Goal: Transaction & Acquisition: Obtain resource

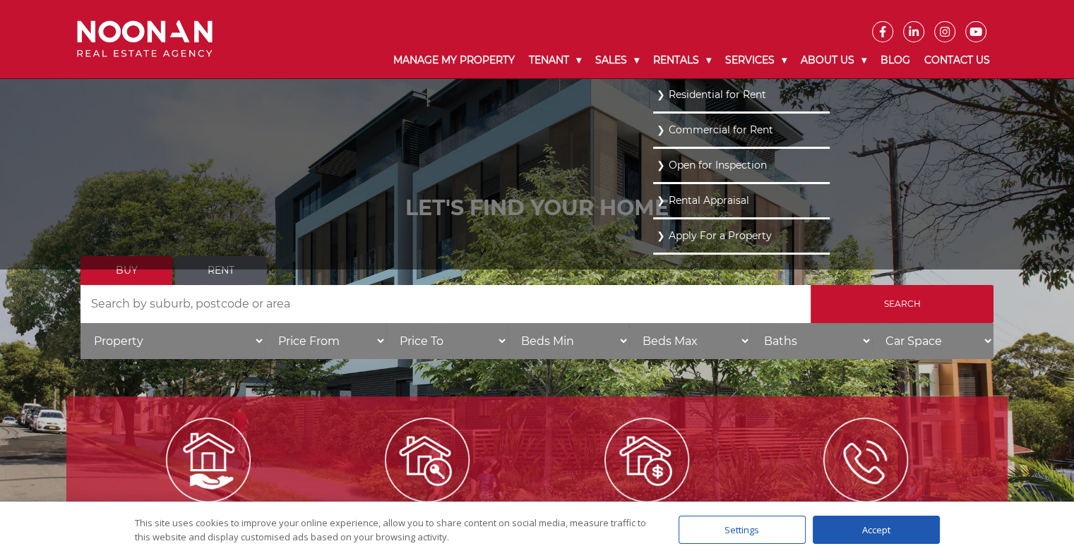
click at [695, 95] on link "Residential for Rent" at bounding box center [741, 94] width 169 height 19
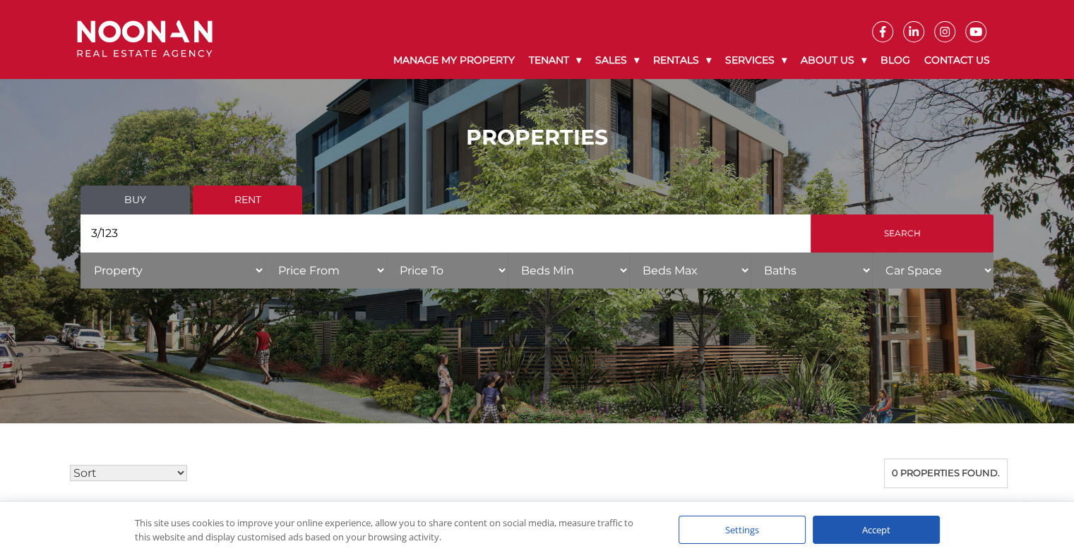
click at [113, 230] on input "3/123" at bounding box center [445, 234] width 730 height 38
type input "3/1-3"
click at [811, 215] on input "Search" at bounding box center [902, 234] width 183 height 38
click at [153, 239] on input "3/1-3" at bounding box center [445, 234] width 730 height 38
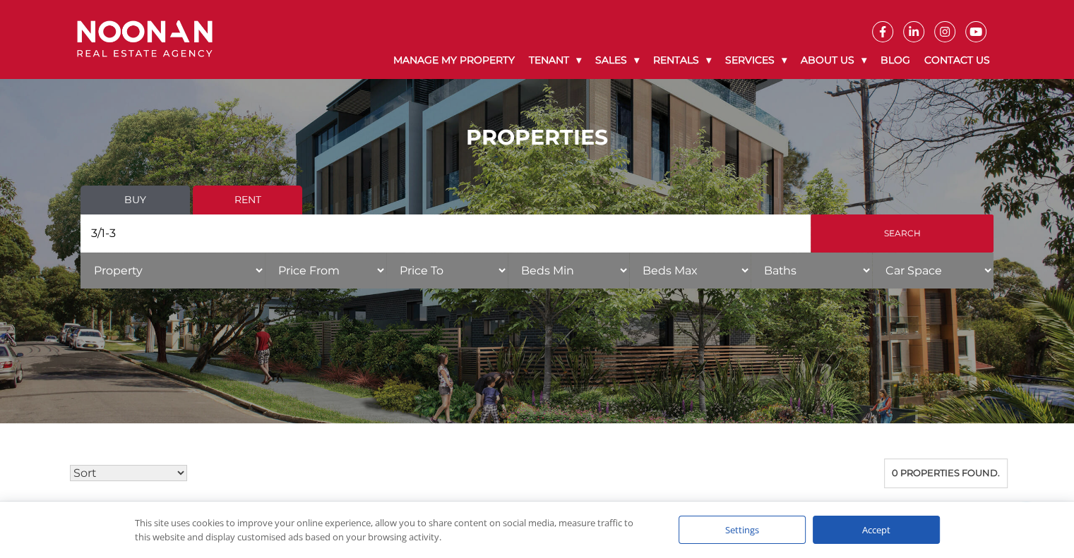
click at [153, 239] on input "3/1-3" at bounding box center [445, 234] width 730 height 38
type input "[PERSON_NAME]"
click at [811, 215] on input "Search" at bounding box center [902, 234] width 183 height 38
